Goal: Information Seeking & Learning: Learn about a topic

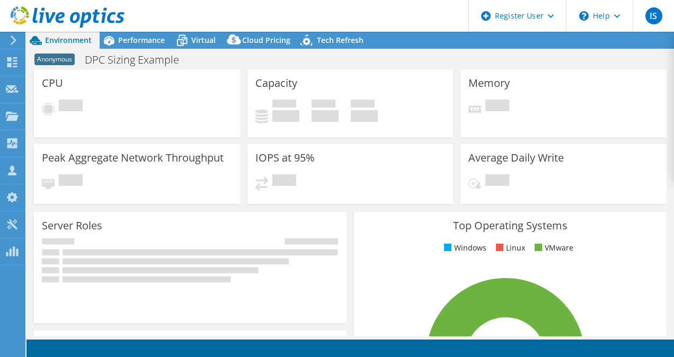
select select "USEast"
select select "USD"
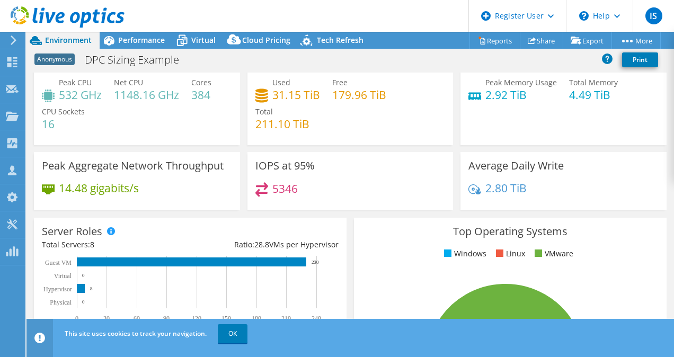
scroll to position [26, 0]
click at [237, 333] on link "OK" at bounding box center [233, 333] width 30 height 19
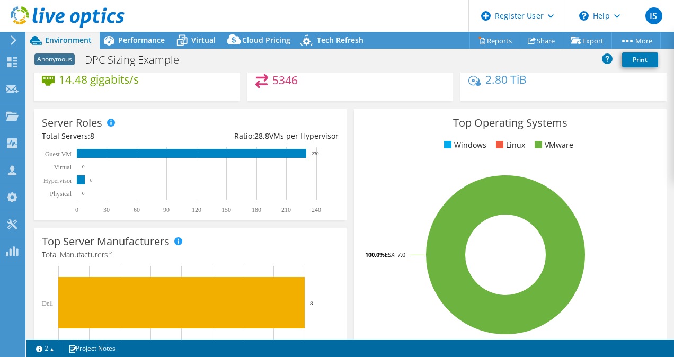
scroll to position [132, 0]
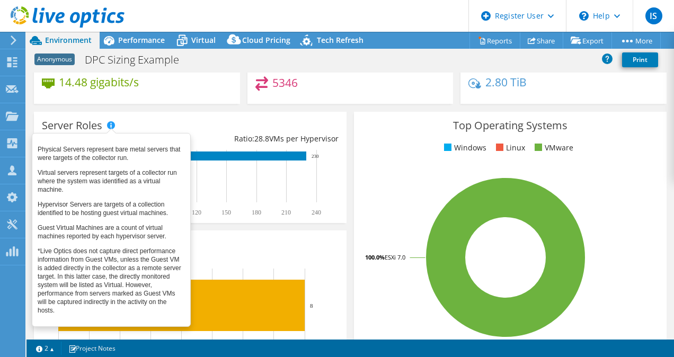
click at [112, 126] on span at bounding box center [110, 124] width 7 height 7
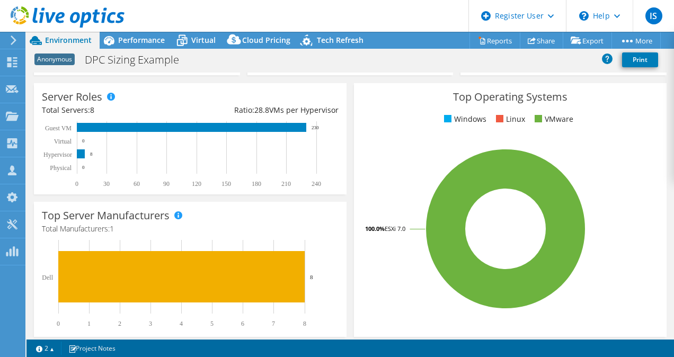
scroll to position [125, 0]
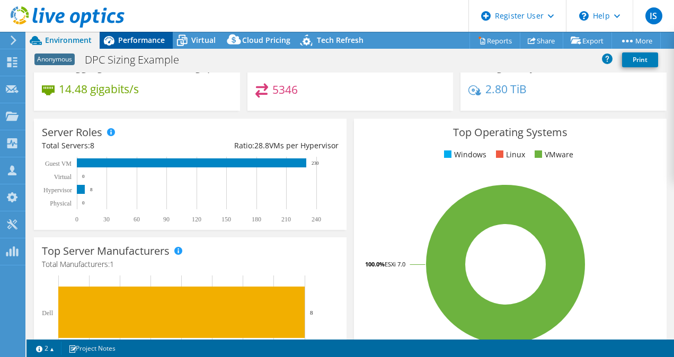
click at [140, 46] on div "Performance" at bounding box center [136, 40] width 73 height 17
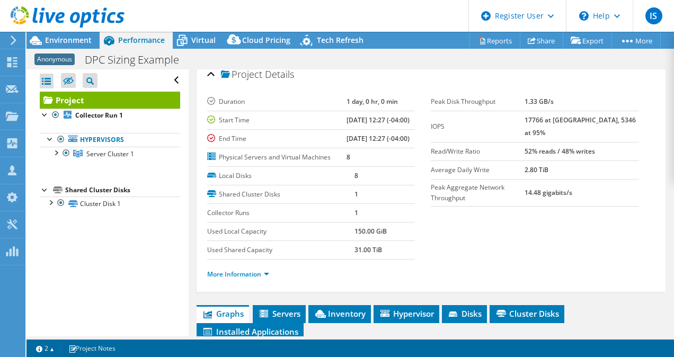
scroll to position [9, 0]
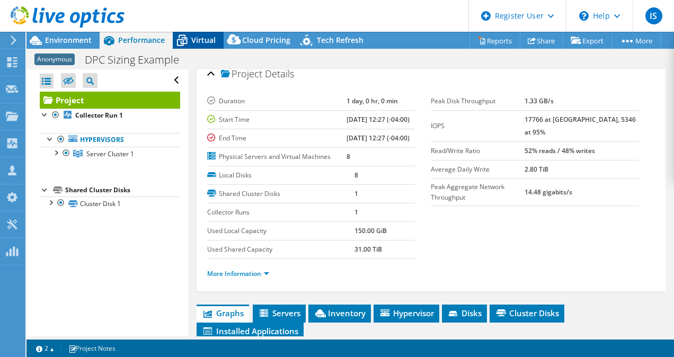
click at [200, 43] on span "Virtual" at bounding box center [203, 40] width 24 height 10
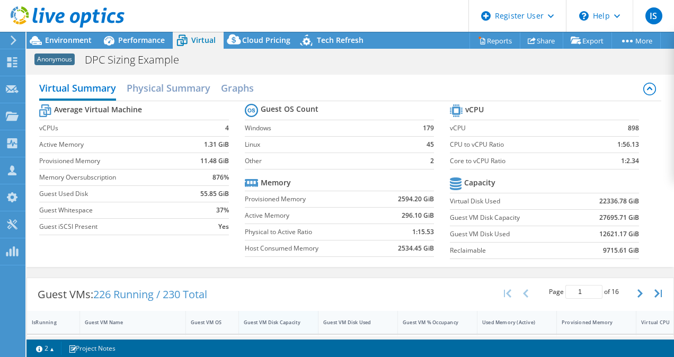
scroll to position [0, 4]
click at [281, 41] on span "Cloud Pricing" at bounding box center [266, 40] width 48 height 10
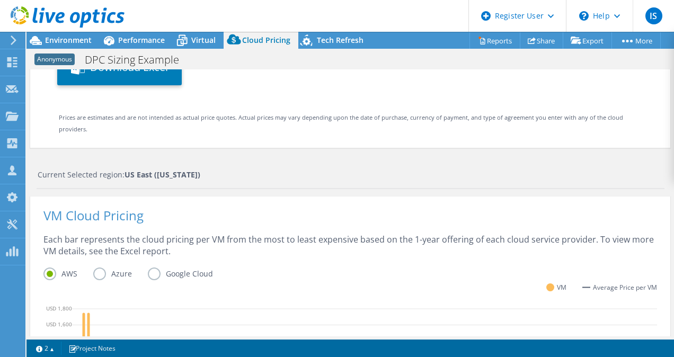
scroll to position [0, 0]
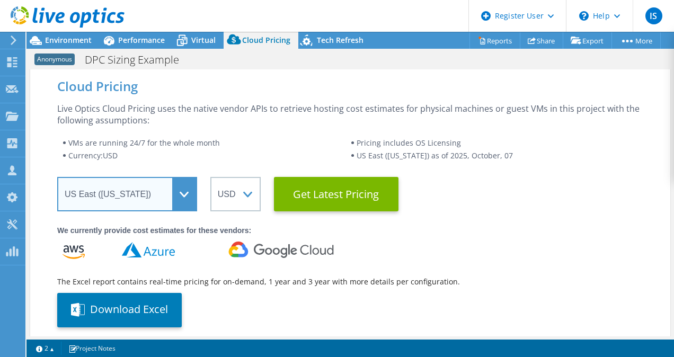
click at [194, 193] on select "Select a Region [GEOGRAPHIC_DATA] ([GEOGRAPHIC_DATA]) [GEOGRAPHIC_DATA] ([GEOGR…" at bounding box center [127, 194] width 140 height 34
click at [57, 177] on select "Select a Region [GEOGRAPHIC_DATA] ([GEOGRAPHIC_DATA]) [GEOGRAPHIC_DATA] ([GEOGR…" at bounding box center [127, 194] width 140 height 34
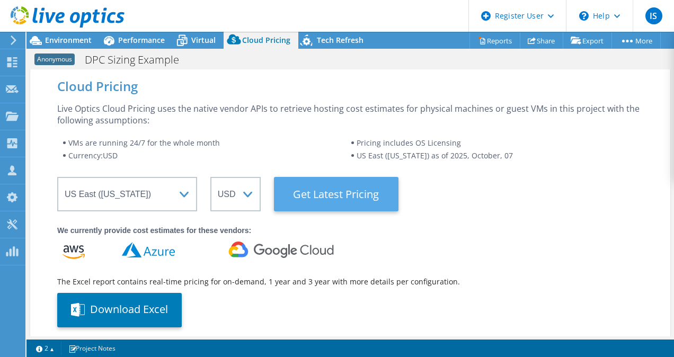
click at [329, 202] on Latest "Get Latest Pricing" at bounding box center [336, 194] width 125 height 34
click at [332, 195] on Latest "Get Latest Pricing" at bounding box center [336, 194] width 125 height 34
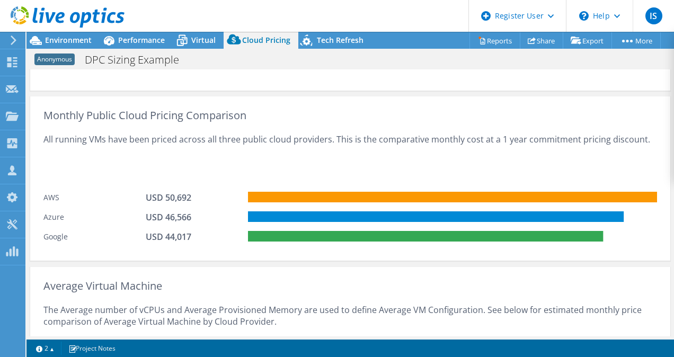
scroll to position [631, 0]
